Goal: Subscribe to service/newsletter

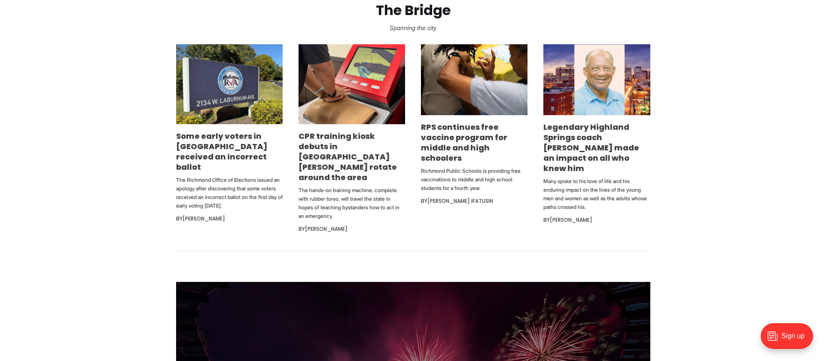
scroll to position [601, 0]
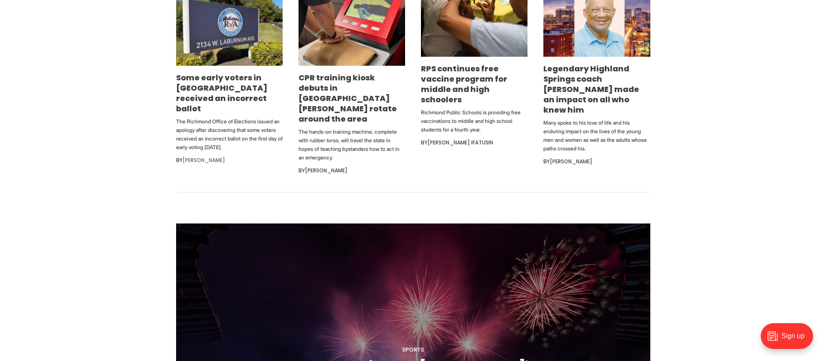
click at [217, 156] on link "[PERSON_NAME]" at bounding box center [203, 159] width 43 height 7
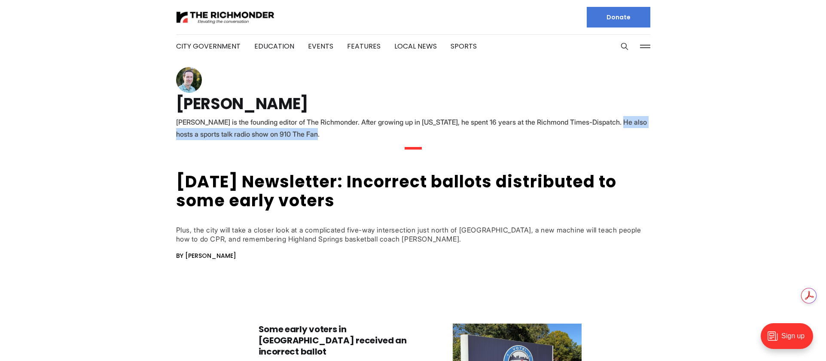
drag, startPoint x: 603, startPoint y: 123, endPoint x: 603, endPoint y: 131, distance: 7.7
click at [603, 131] on div "[PERSON_NAME] is the founding editor of The Richmonder. After growing up in [US…" at bounding box center [413, 128] width 474 height 24
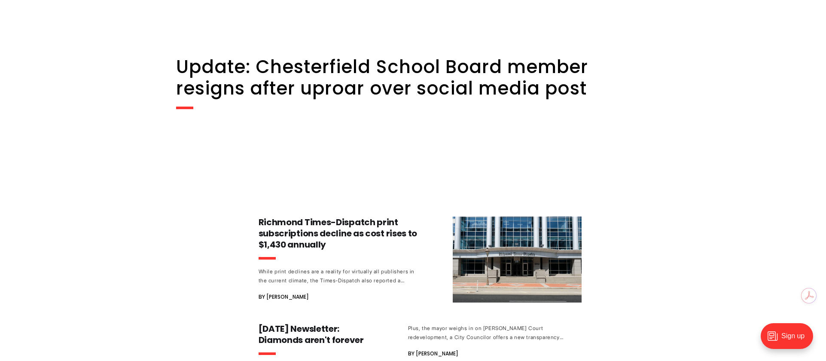
scroll to position [945, 0]
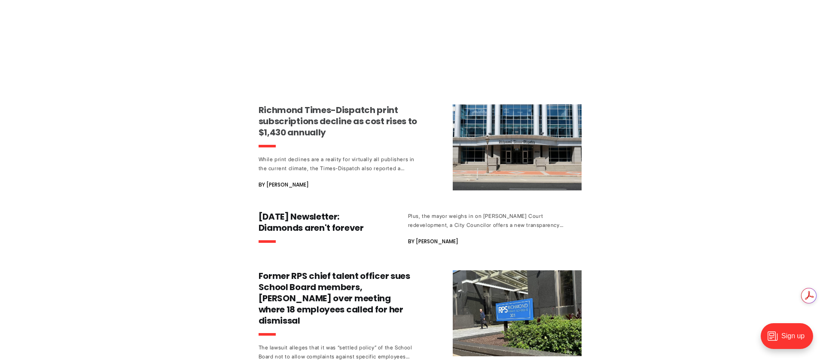
click at [336, 116] on h3 "Richmond Times-Dispatch print subscriptions decline as cost rises to $1,430 ann…" at bounding box center [339, 120] width 160 height 33
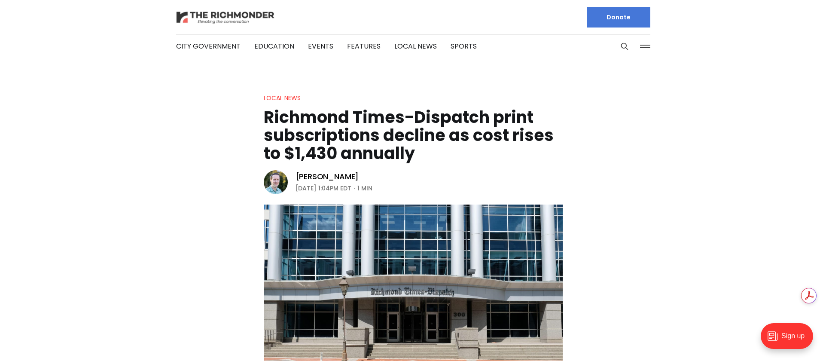
click at [270, 16] on img at bounding box center [225, 17] width 99 height 15
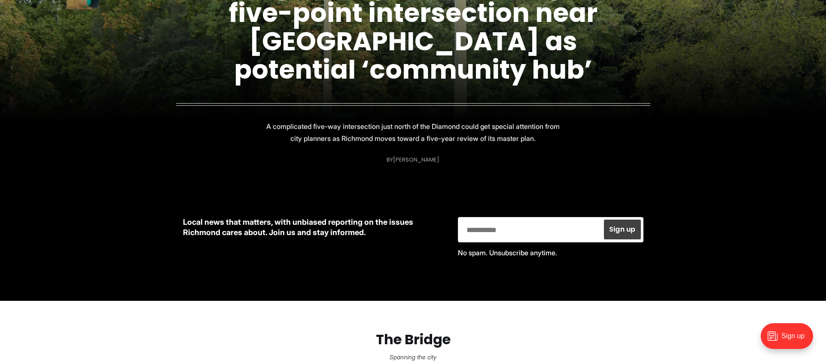
scroll to position [215, 0]
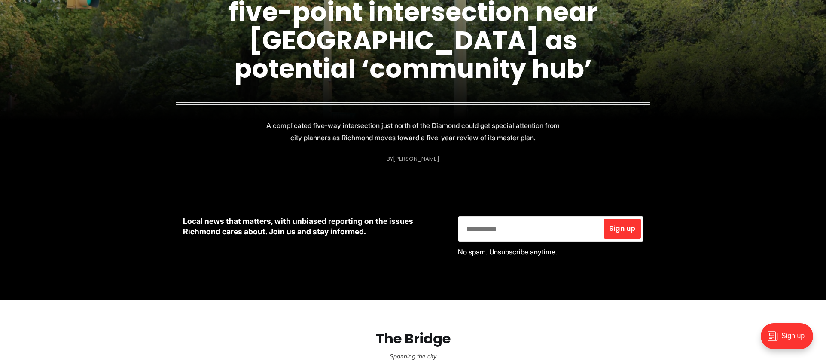
click at [580, 232] on input "email" at bounding box center [530, 229] width 142 height 22
type input "**********"
click at [624, 222] on button "Sign up .nc-loop-dots-4-24-icon-o{--animation-duration:0.8s} .nc-loop-dots-4-24…" at bounding box center [622, 229] width 36 height 20
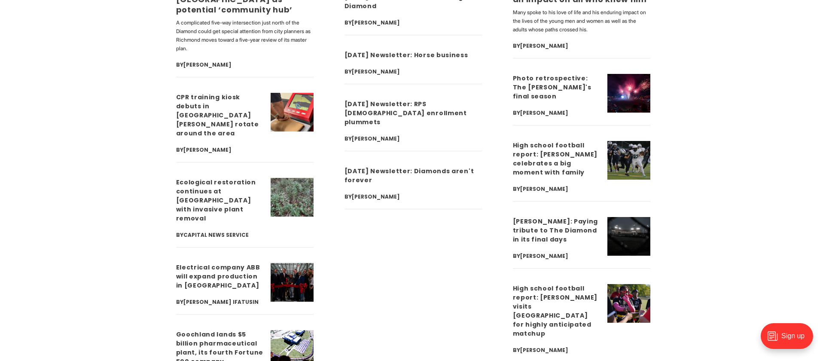
scroll to position [3049, 0]
